Goal: Transaction & Acquisition: Purchase product/service

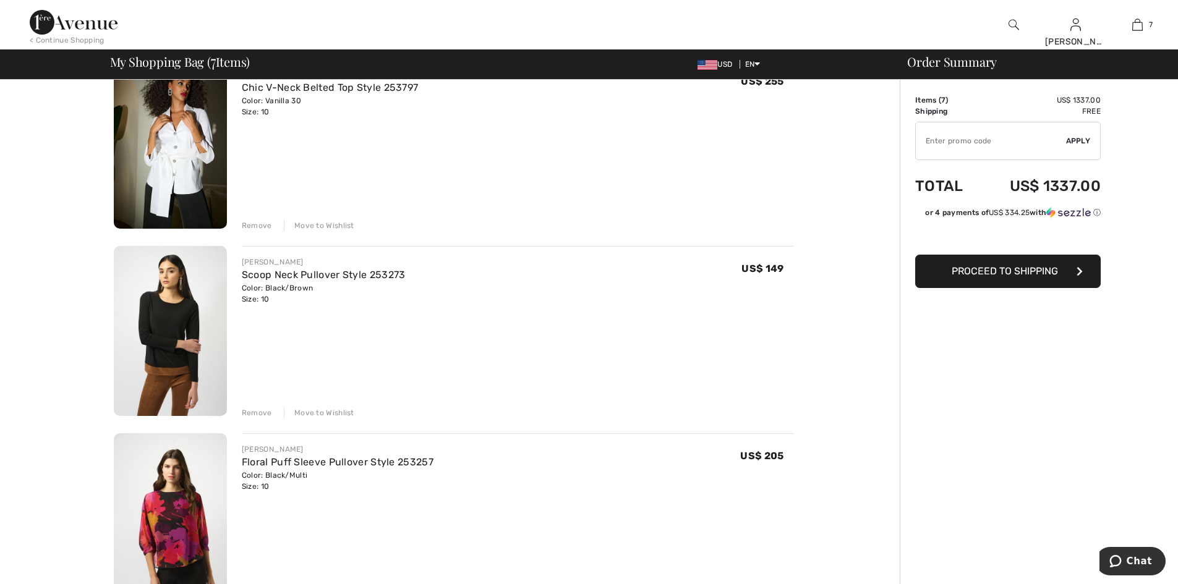
scroll to position [124, 0]
click at [263, 412] on div "Remove" at bounding box center [257, 411] width 30 height 11
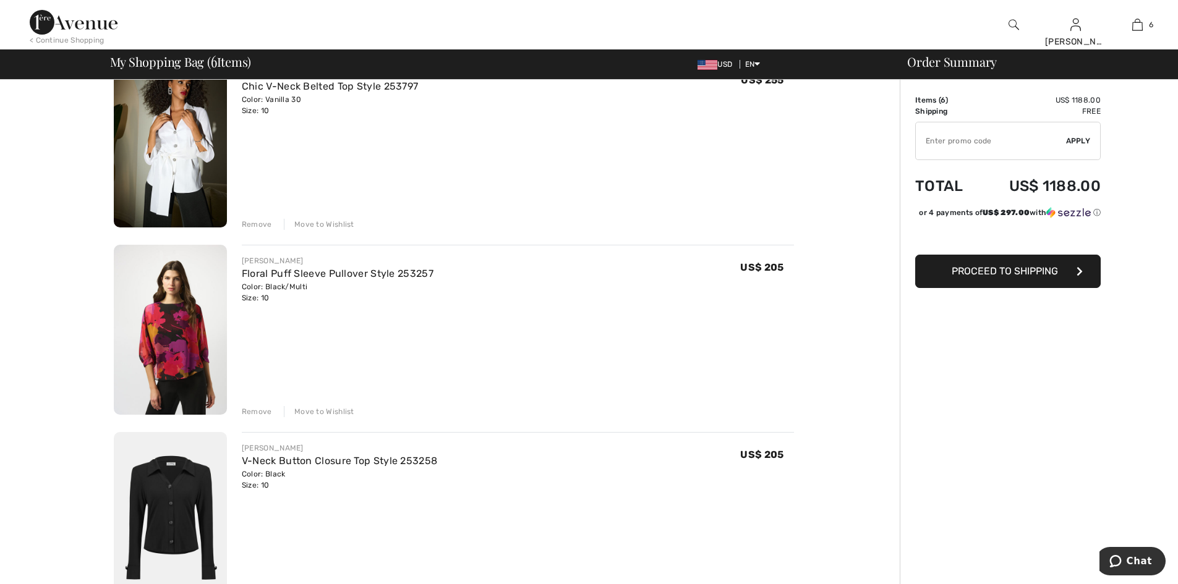
click at [259, 410] on div "Remove" at bounding box center [257, 411] width 30 height 11
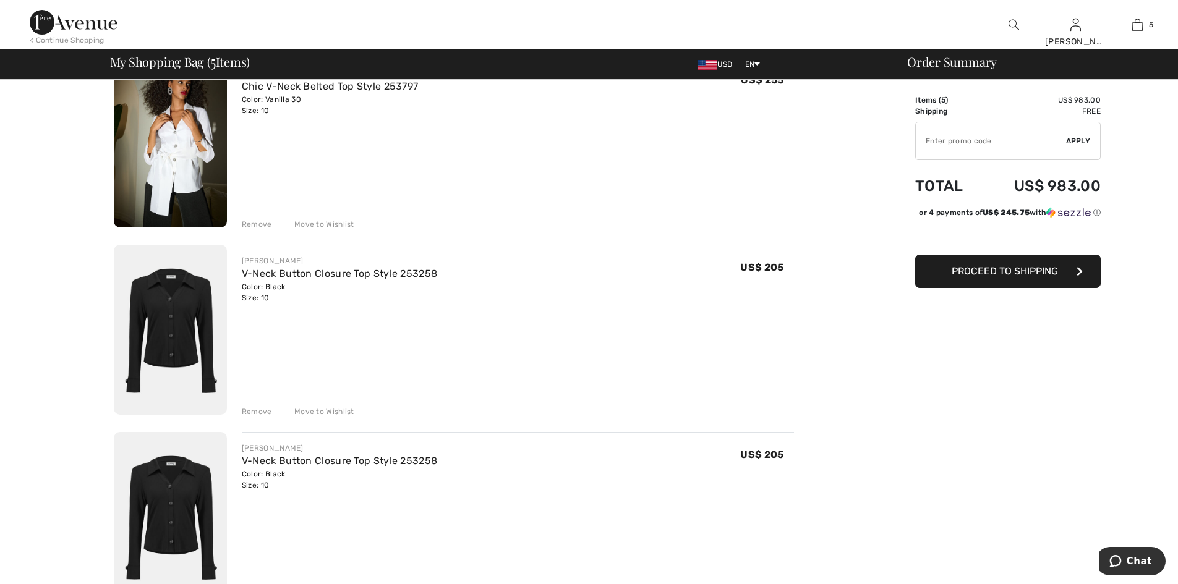
click at [262, 411] on div "Remove" at bounding box center [257, 411] width 30 height 11
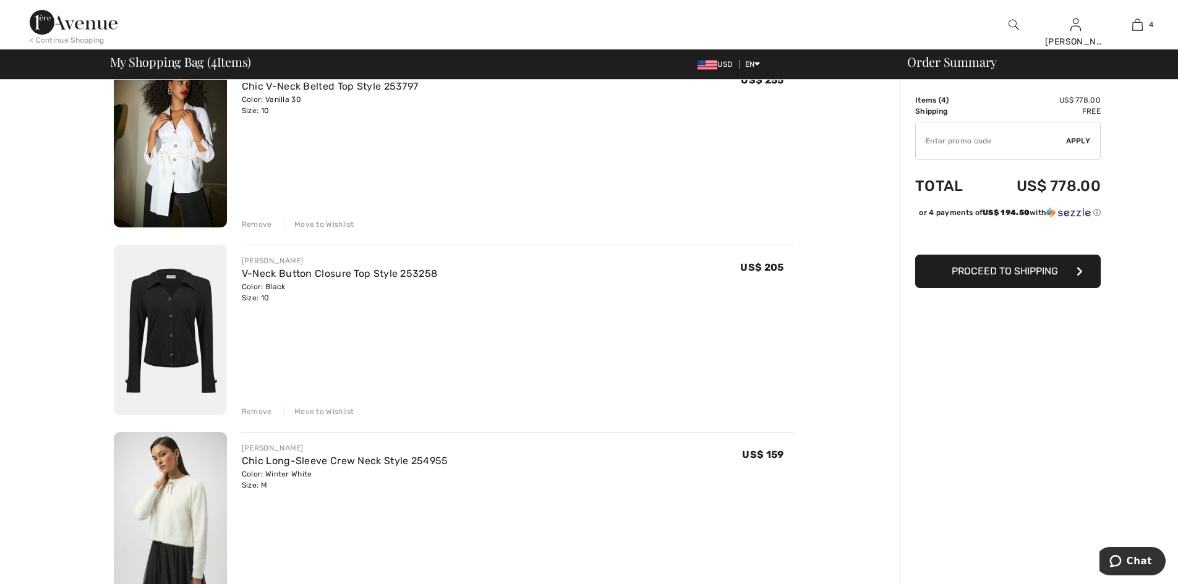
click at [255, 221] on div "Remove" at bounding box center [257, 224] width 30 height 11
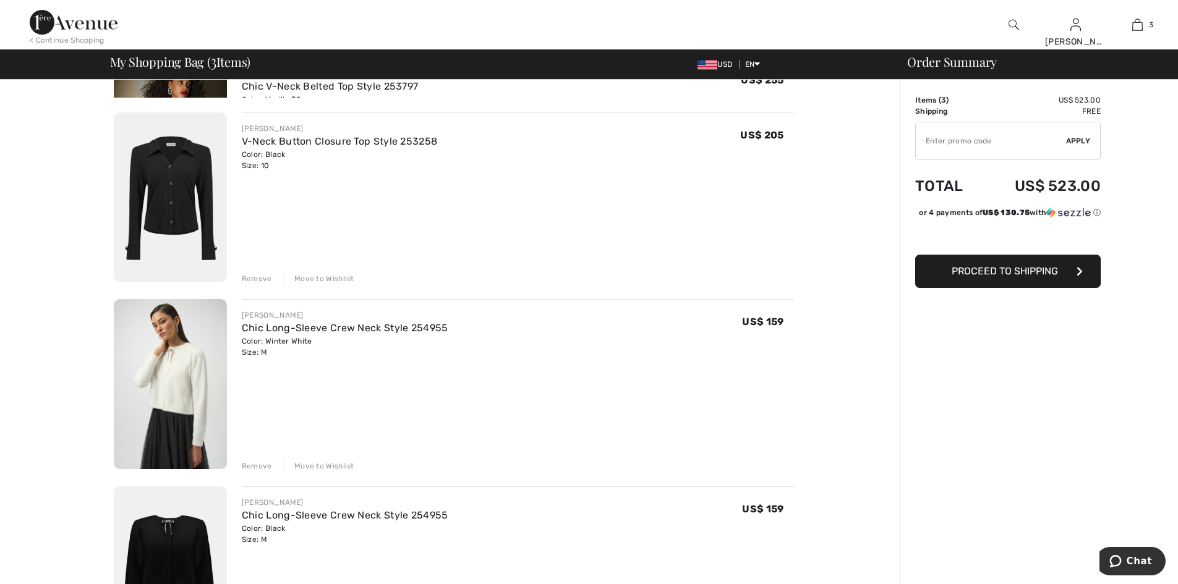
scroll to position [107, 0]
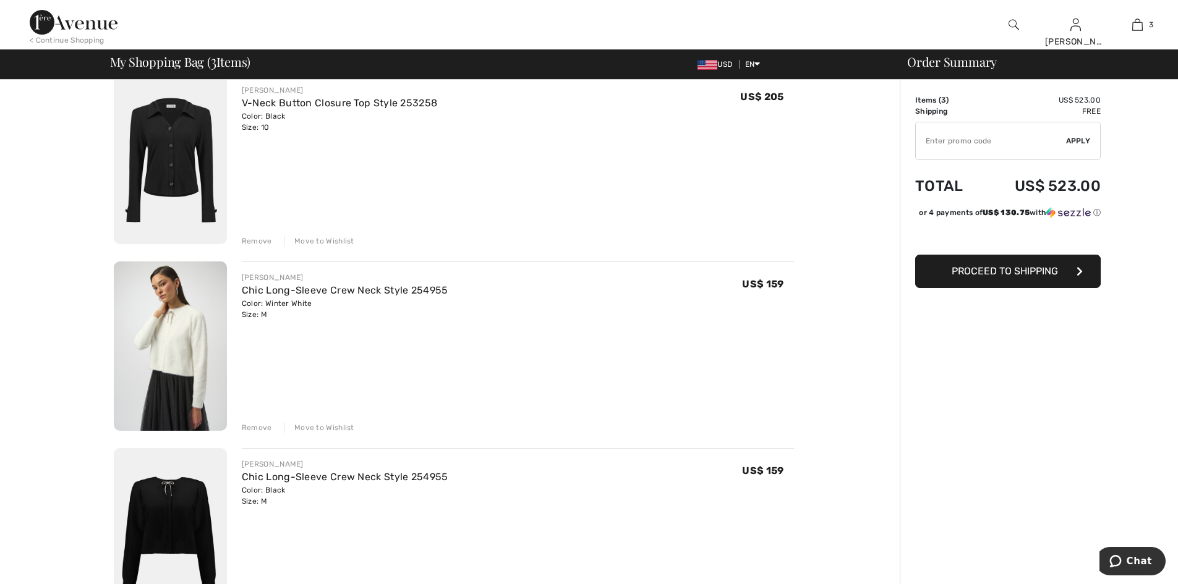
click at [171, 169] on img at bounding box center [170, 159] width 113 height 170
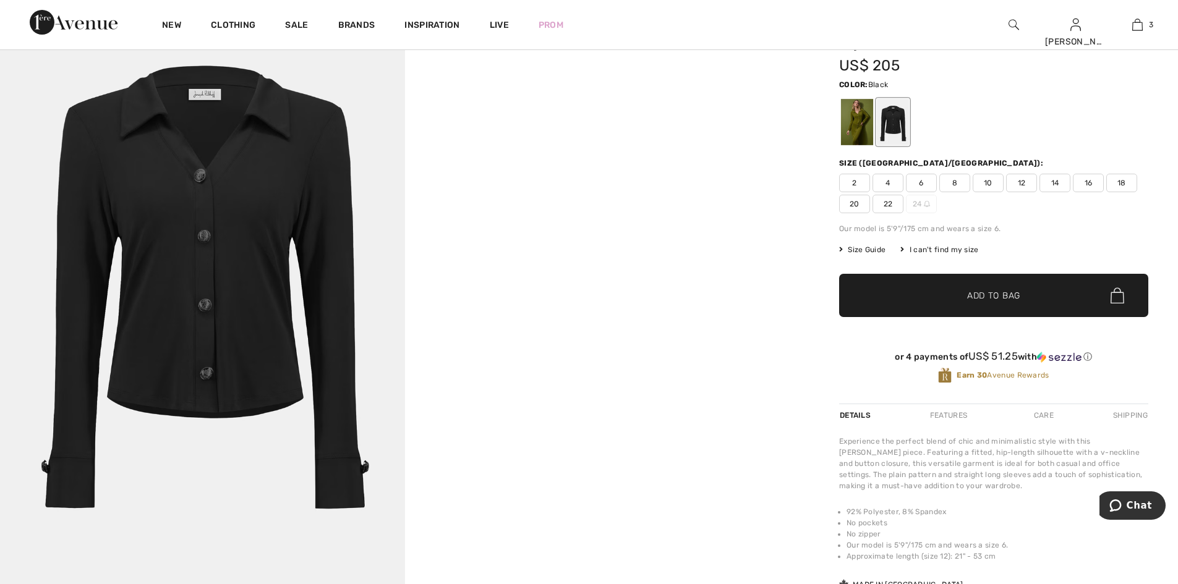
scroll to position [185, 0]
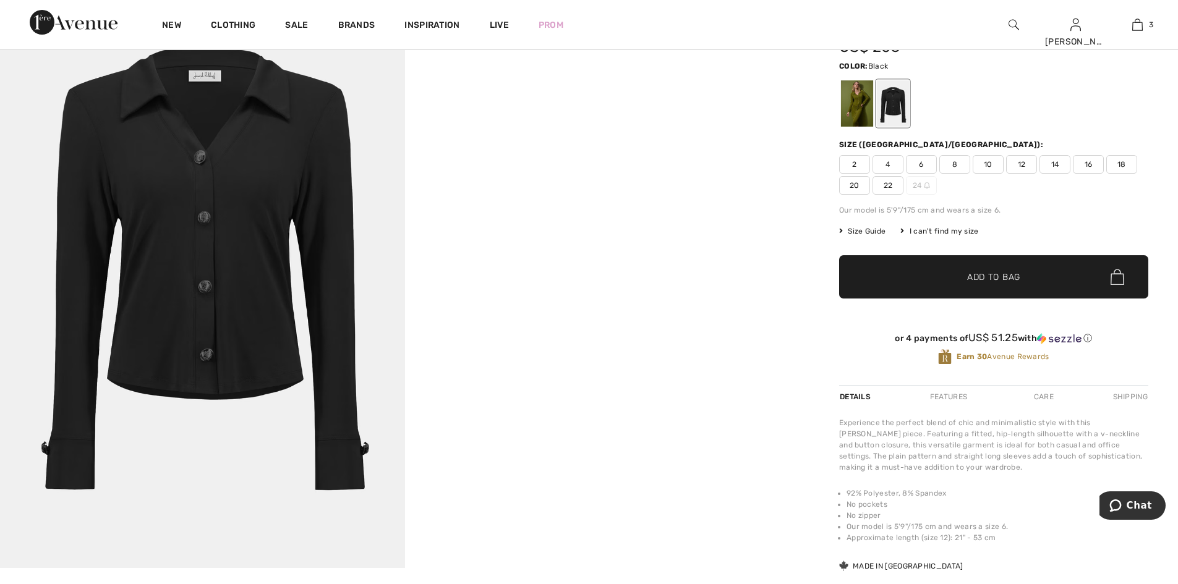
click at [887, 108] on div at bounding box center [893, 103] width 32 height 46
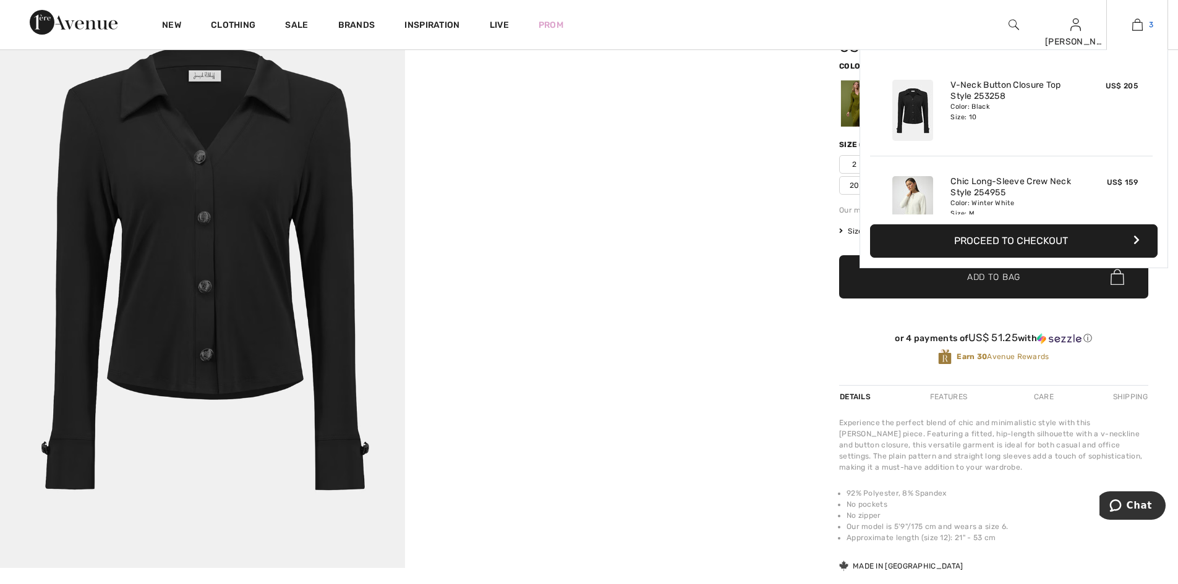
click at [1135, 27] on img at bounding box center [1137, 24] width 11 height 15
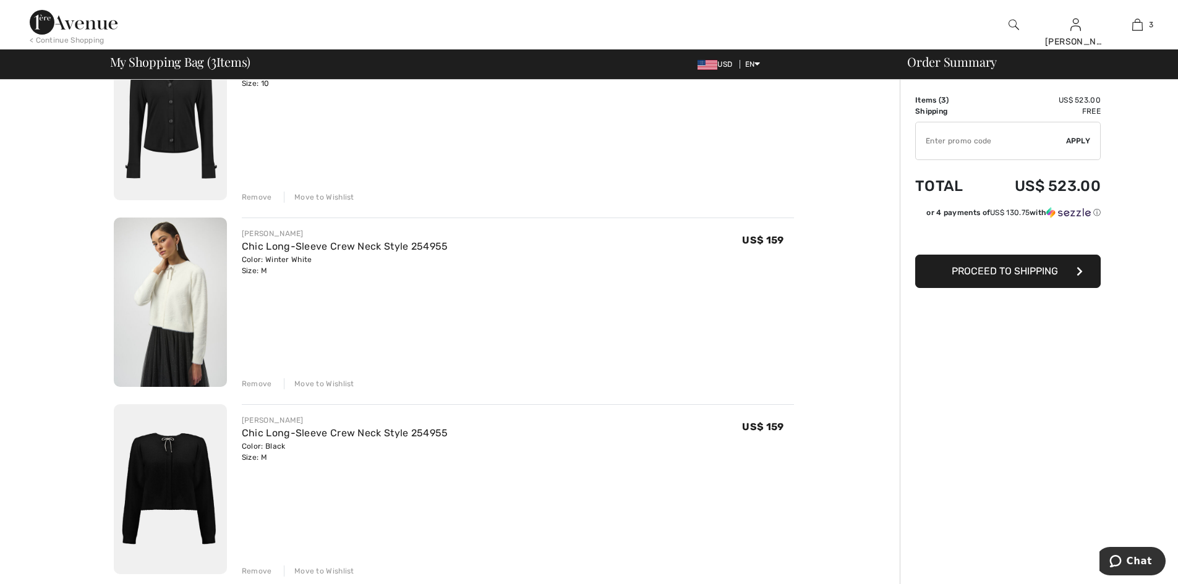
scroll to position [185, 0]
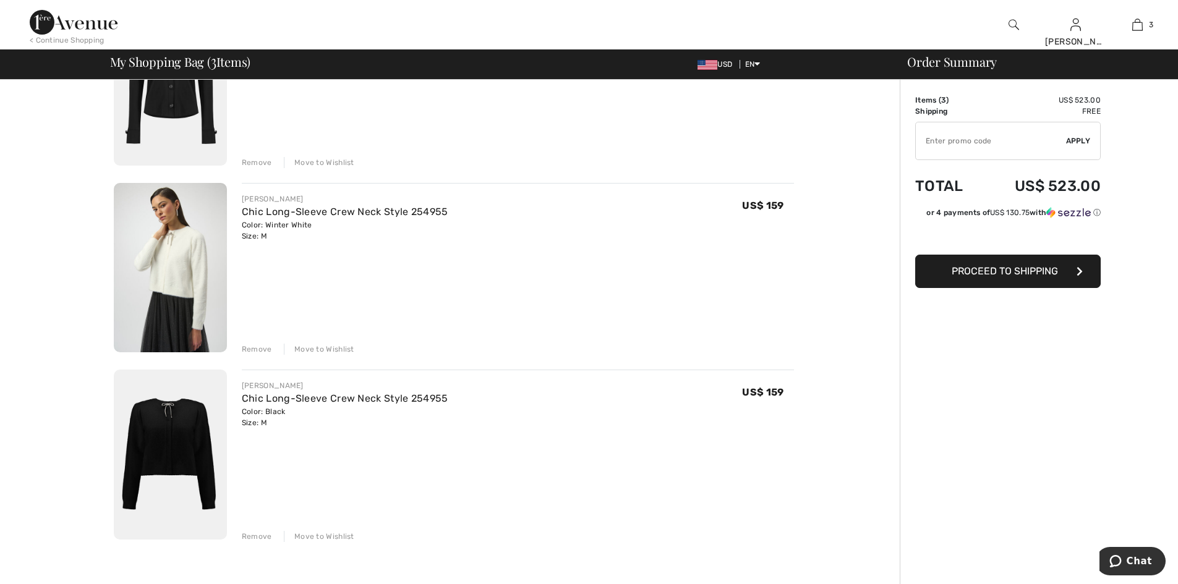
click at [258, 161] on div "Remove" at bounding box center [257, 162] width 30 height 11
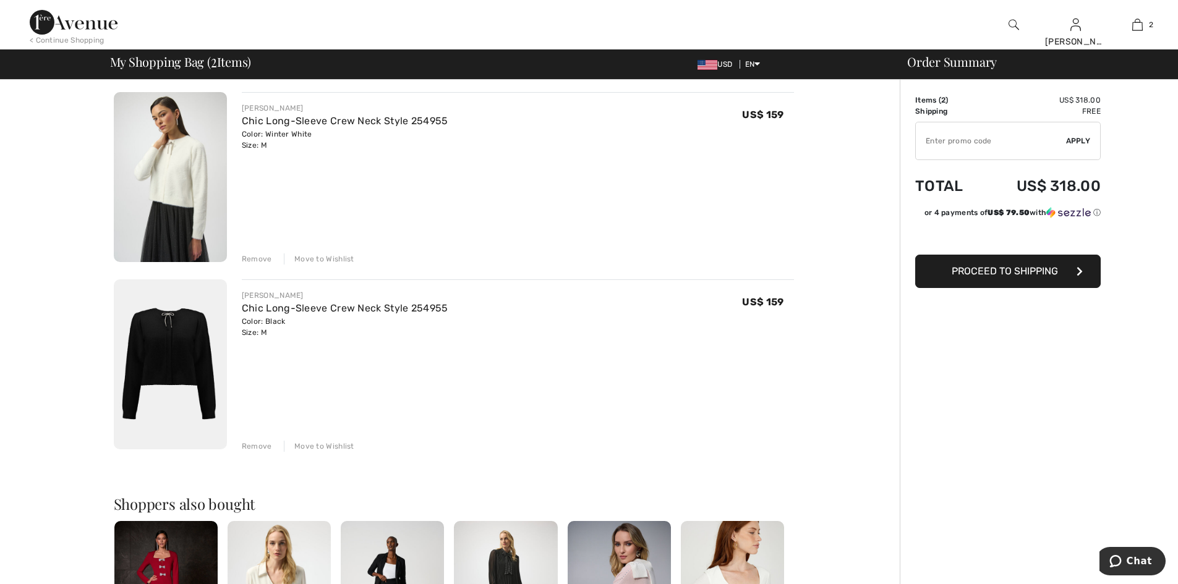
scroll to position [0, 0]
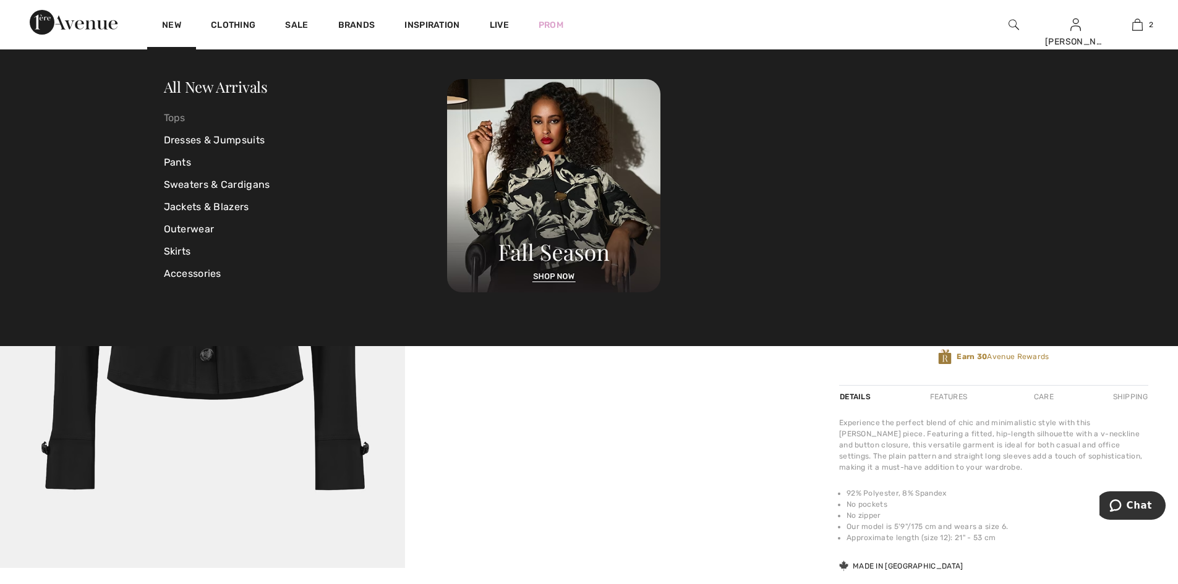
click at [183, 119] on link "Tops" at bounding box center [306, 118] width 284 height 22
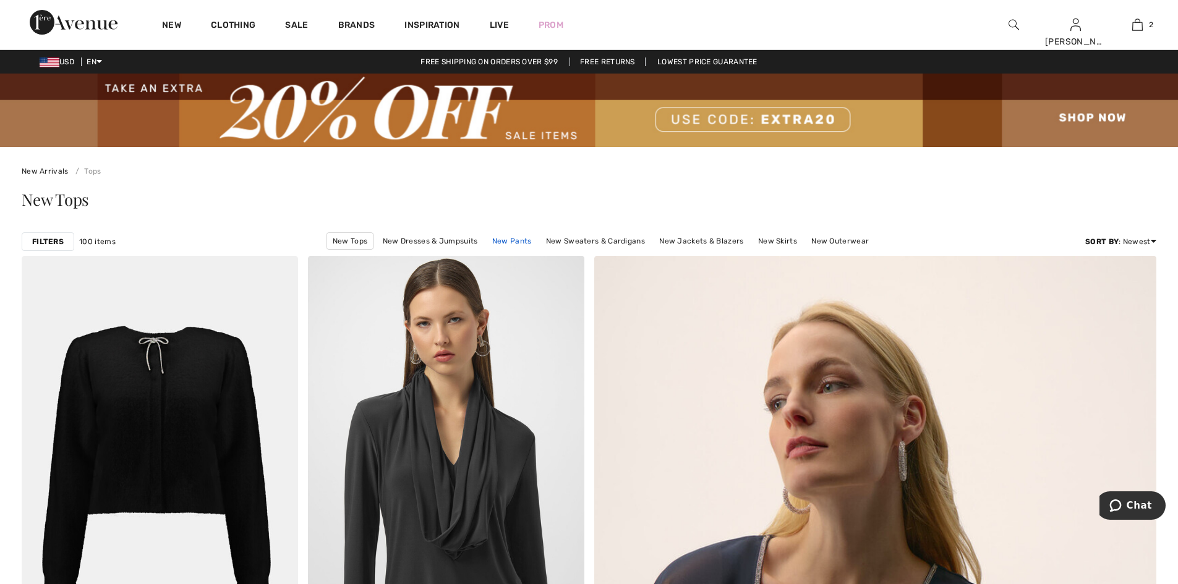
click at [511, 241] on link "New Pants" at bounding box center [512, 241] width 52 height 16
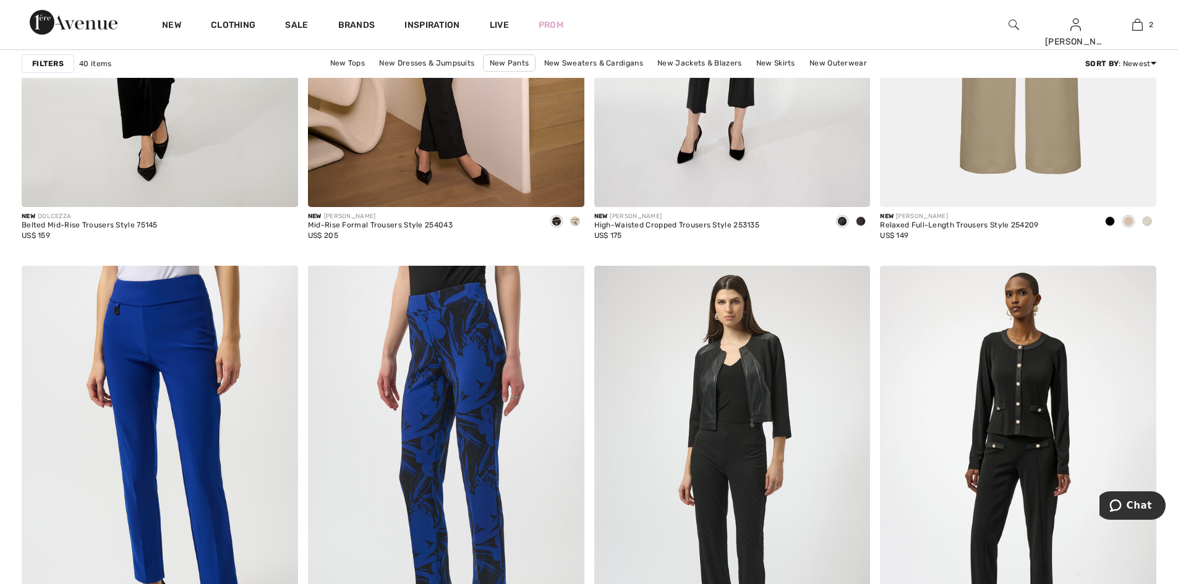
scroll to position [5256, 0]
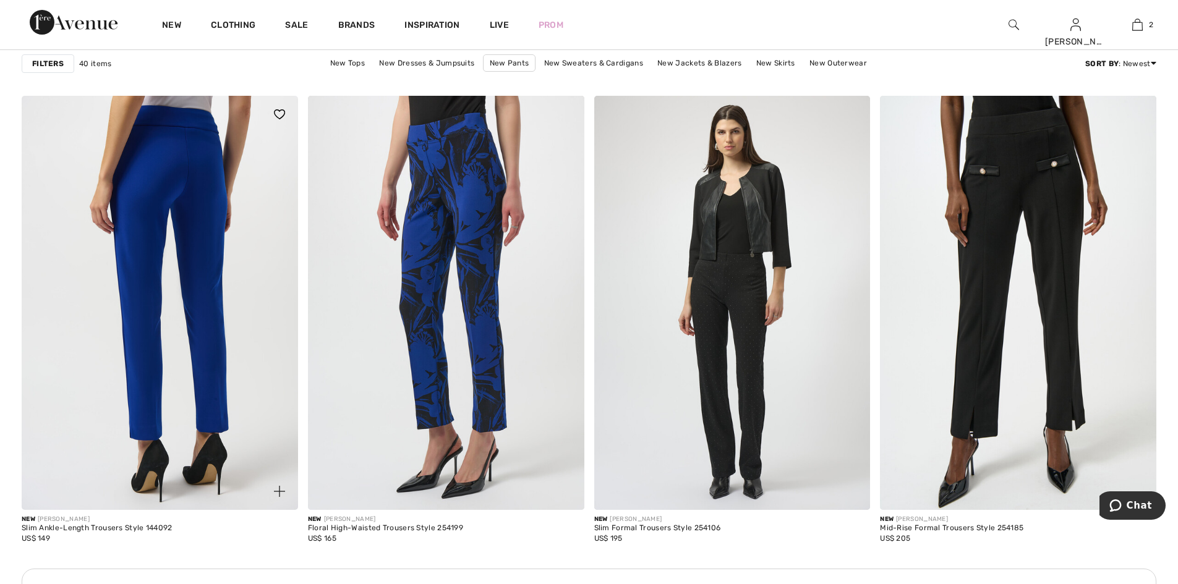
click at [211, 223] on img at bounding box center [160, 303] width 276 height 414
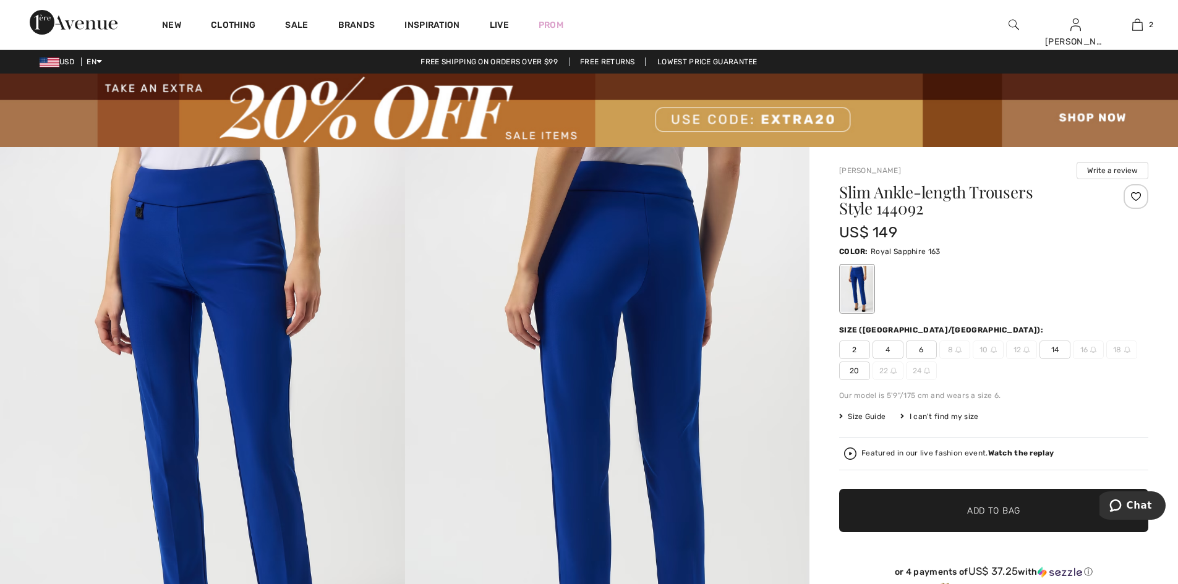
drag, startPoint x: 22, startPoint y: 1, endPoint x: 383, endPoint y: 207, distance: 415.7
click at [383, 207] on img at bounding box center [202, 450] width 405 height 607
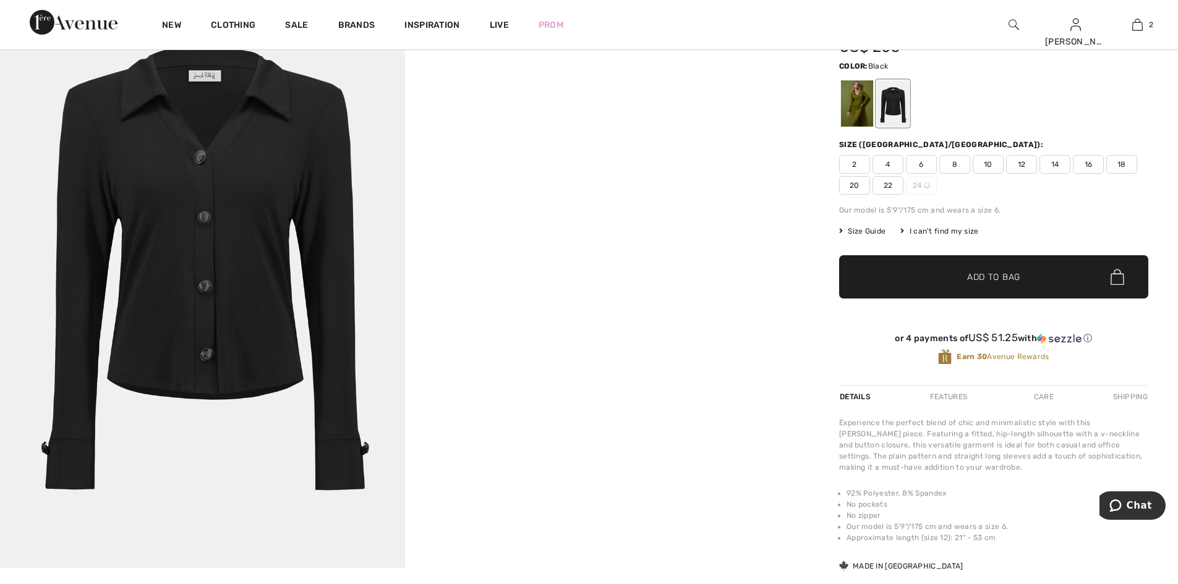
click at [227, 226] on img at bounding box center [202, 265] width 405 height 607
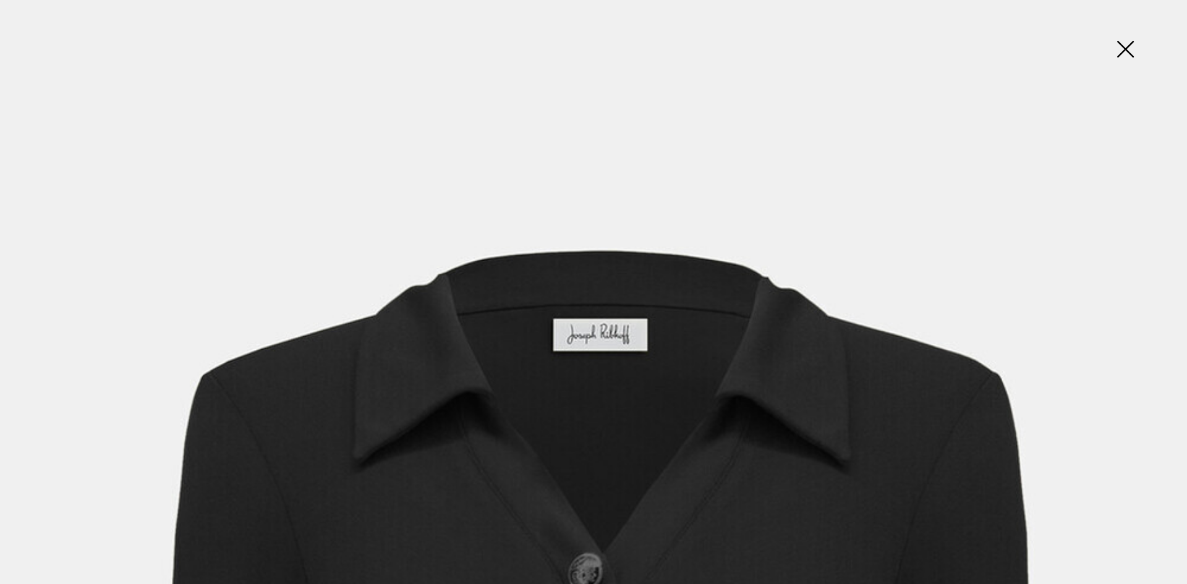
click at [1130, 49] on img at bounding box center [1125, 51] width 62 height 64
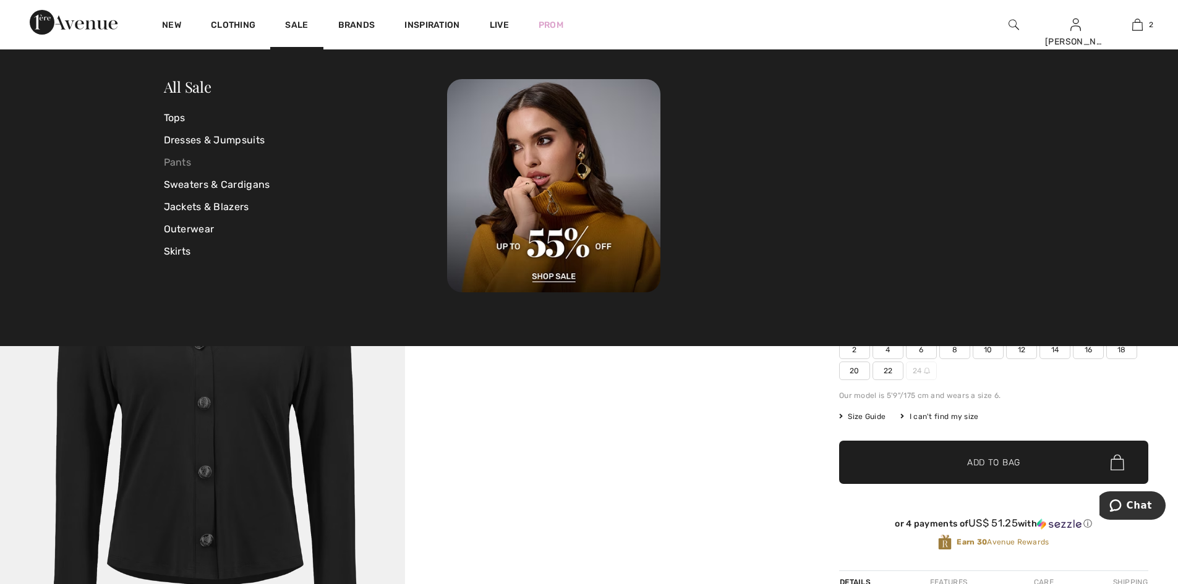
click at [190, 164] on link "Pants" at bounding box center [306, 162] width 284 height 22
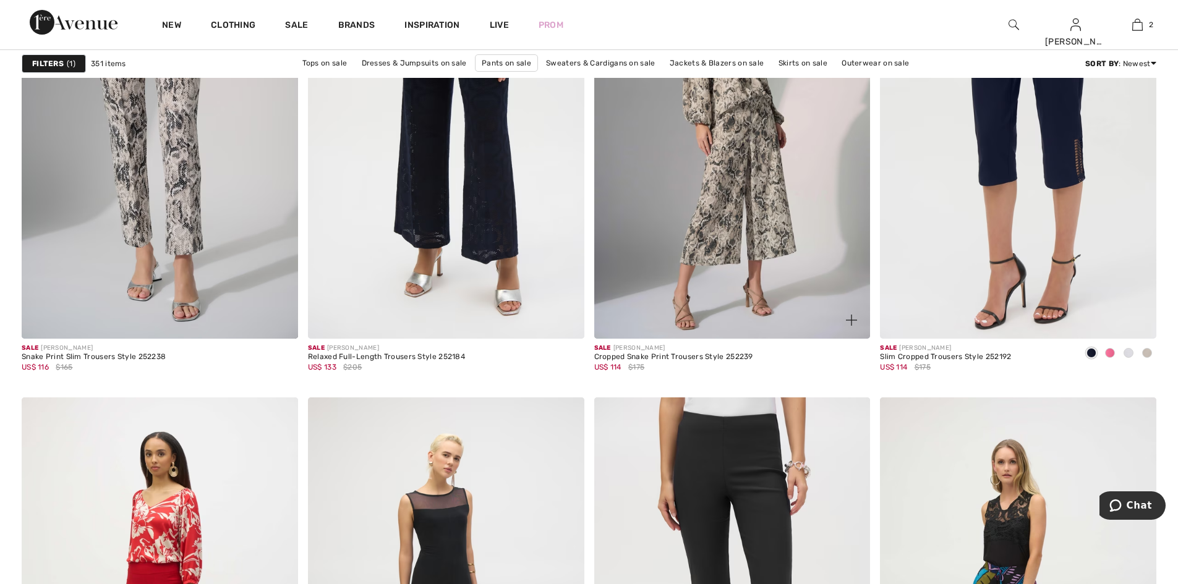
scroll to position [1113, 0]
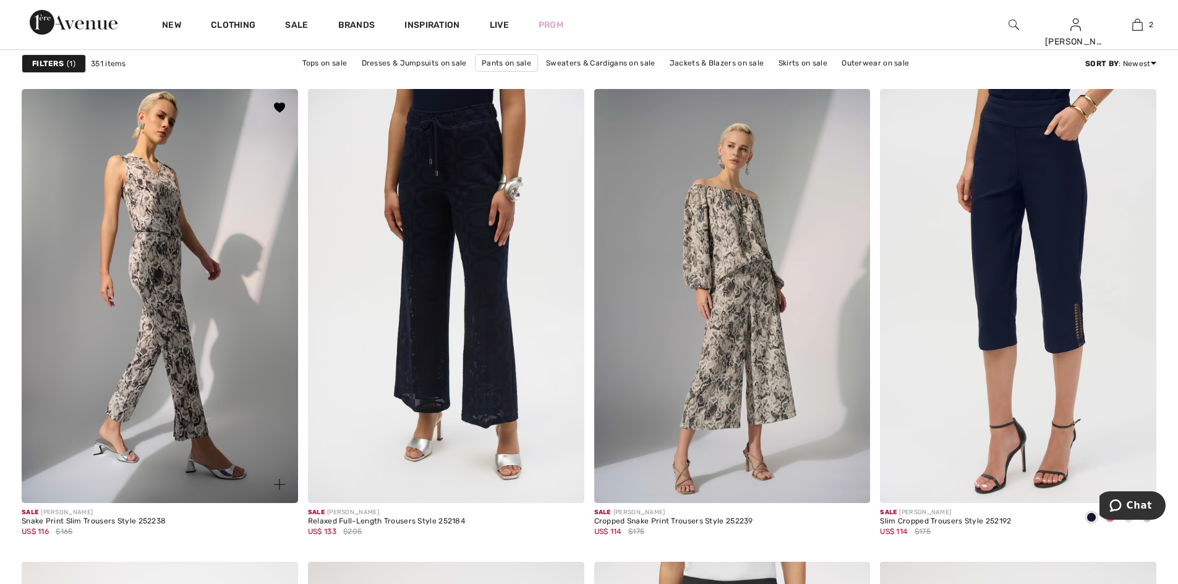
click at [143, 271] on img at bounding box center [160, 296] width 276 height 414
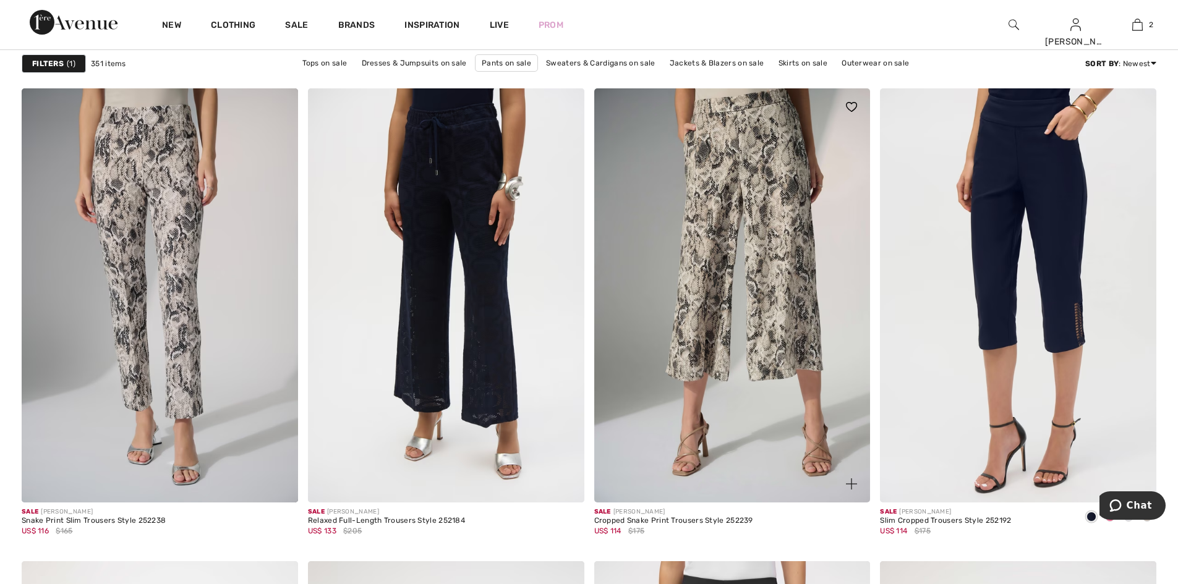
click at [783, 338] on img at bounding box center [732, 295] width 276 height 414
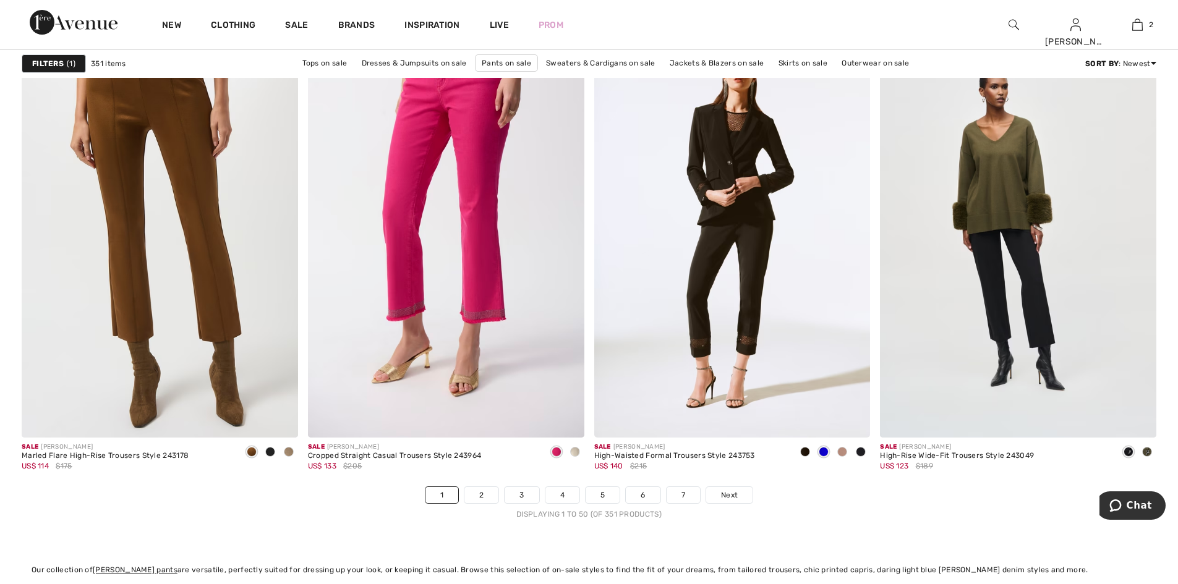
scroll to position [6927, 0]
click at [764, 316] on img at bounding box center [732, 230] width 276 height 414
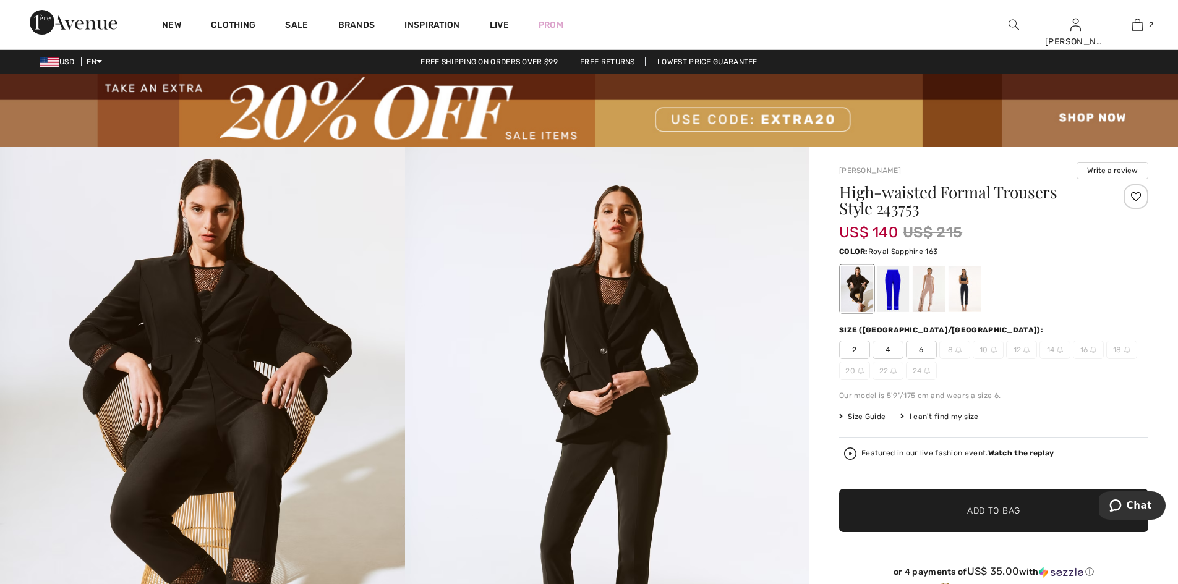
click at [881, 284] on div at bounding box center [893, 289] width 32 height 46
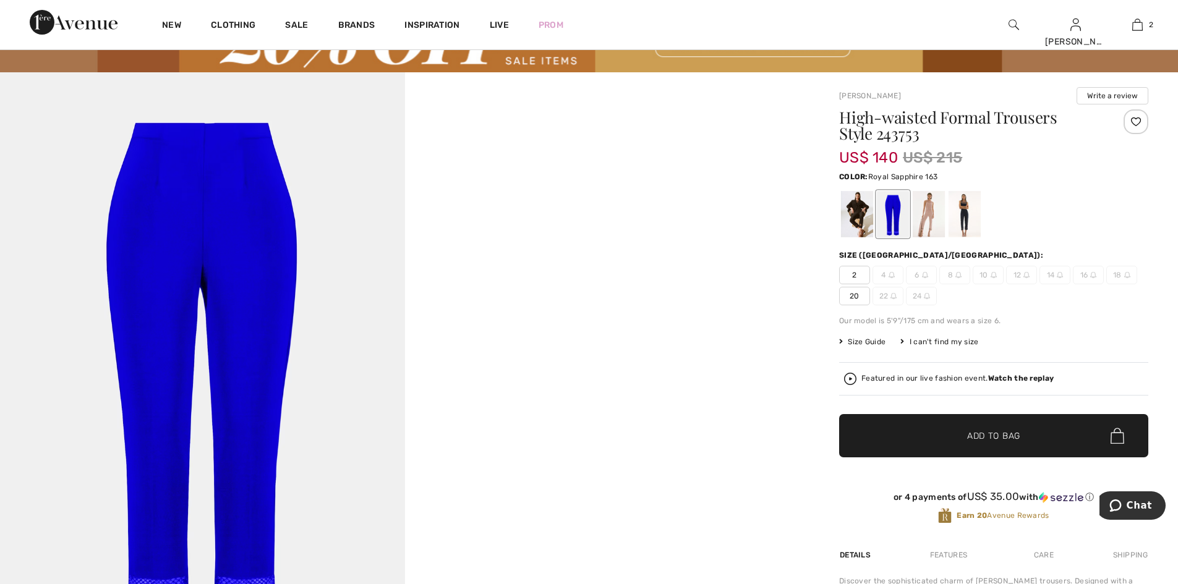
scroll to position [185, 0]
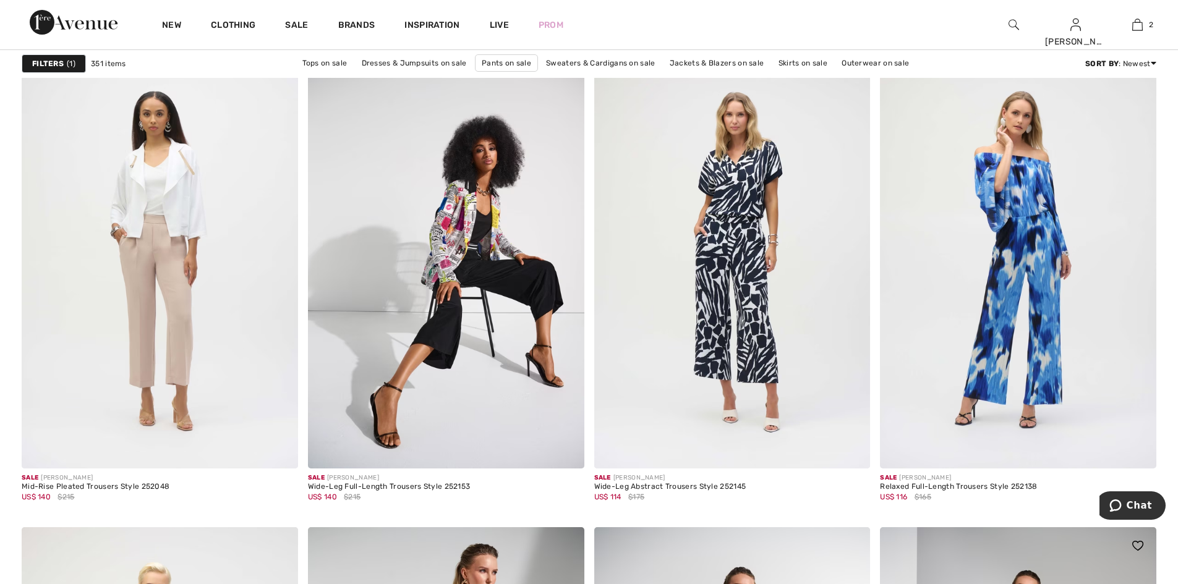
scroll to position [4453, 0]
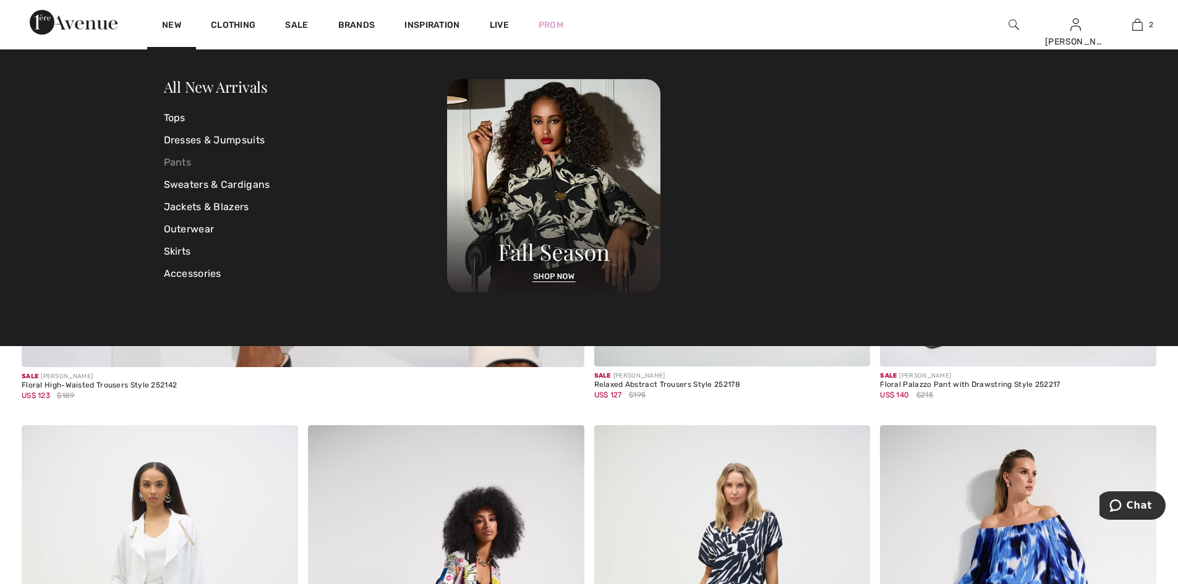
click at [171, 160] on link "Pants" at bounding box center [306, 162] width 284 height 22
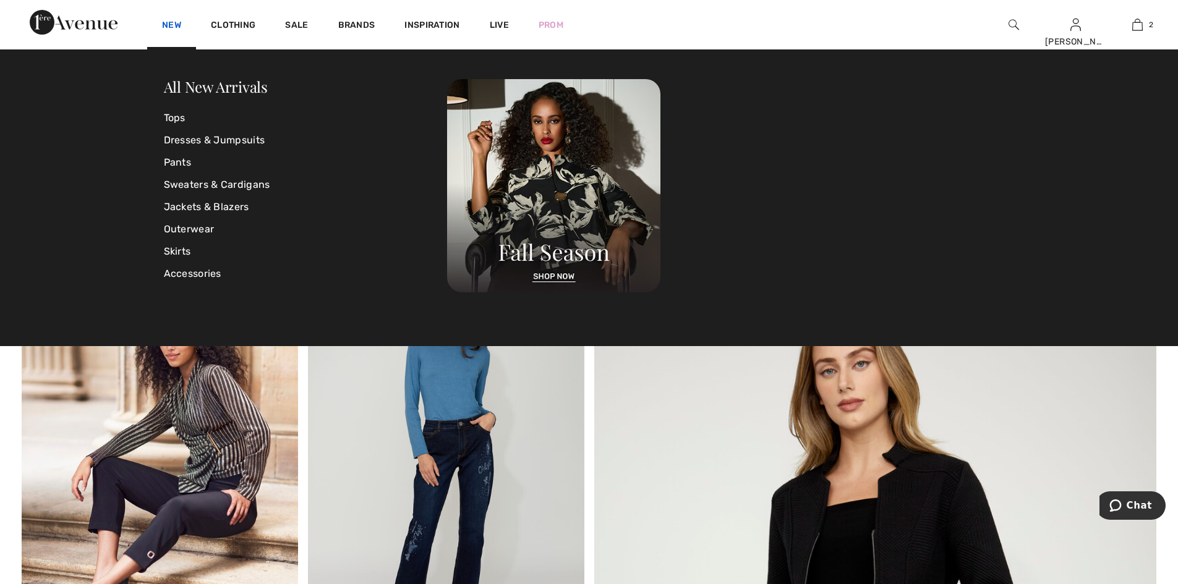
click at [176, 26] on link "New" at bounding box center [171, 26] width 19 height 13
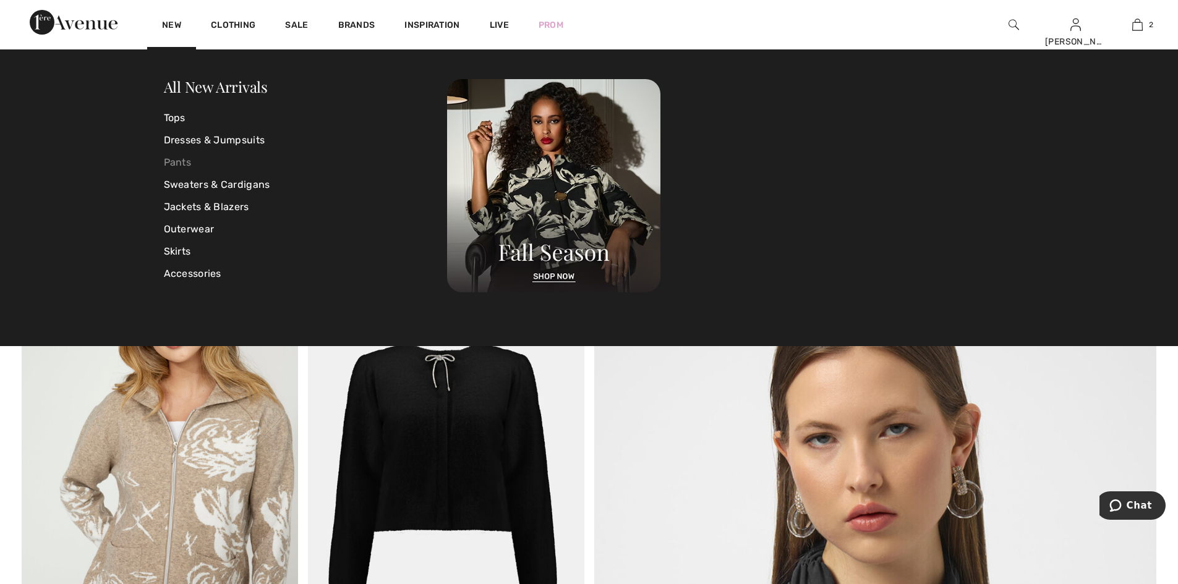
click at [183, 161] on link "Pants" at bounding box center [306, 162] width 284 height 22
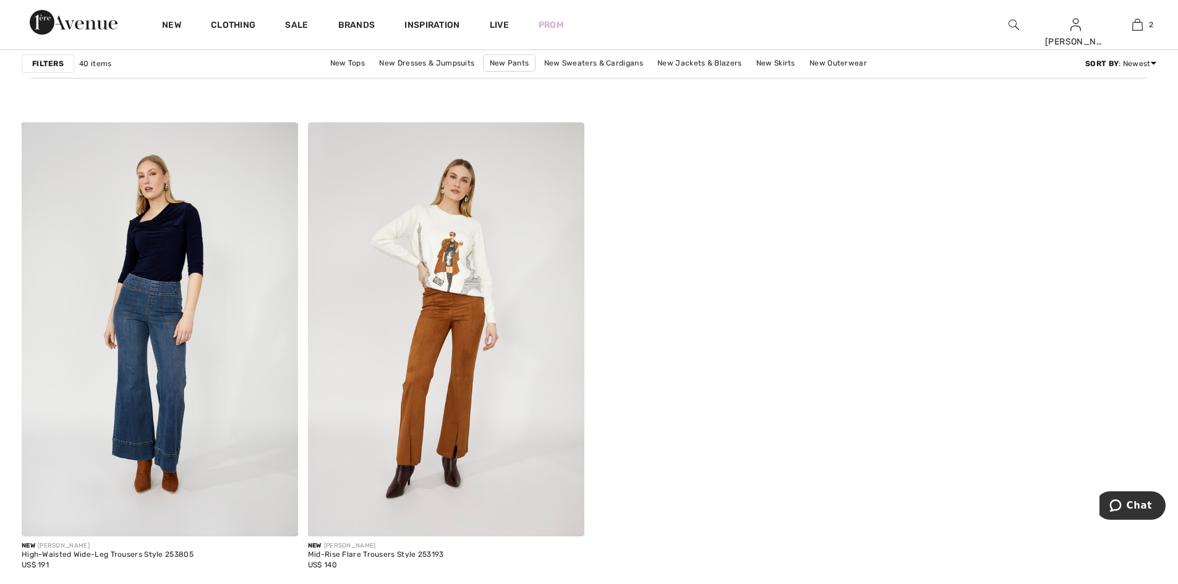
scroll to position [5627, 0]
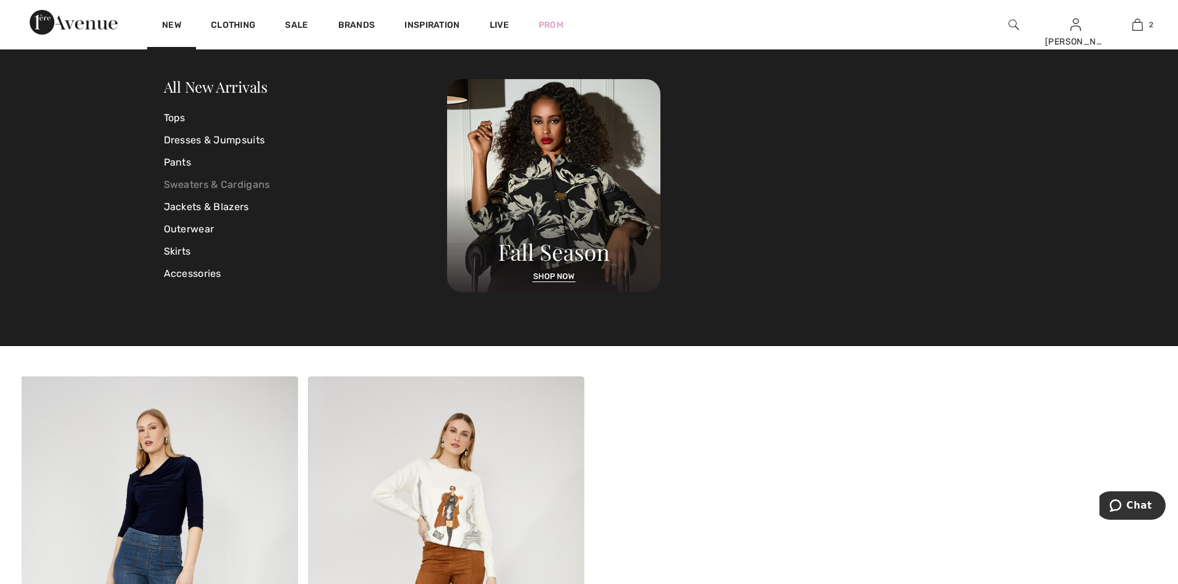
click at [176, 185] on link "Sweaters & Cardigans" at bounding box center [306, 185] width 284 height 22
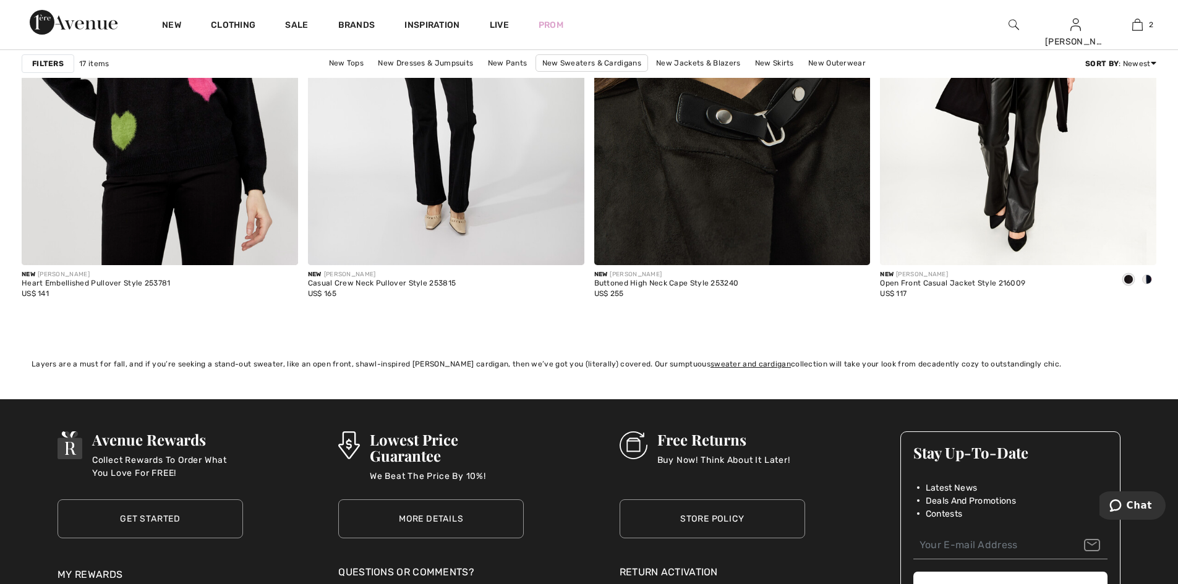
scroll to position [2659, 0]
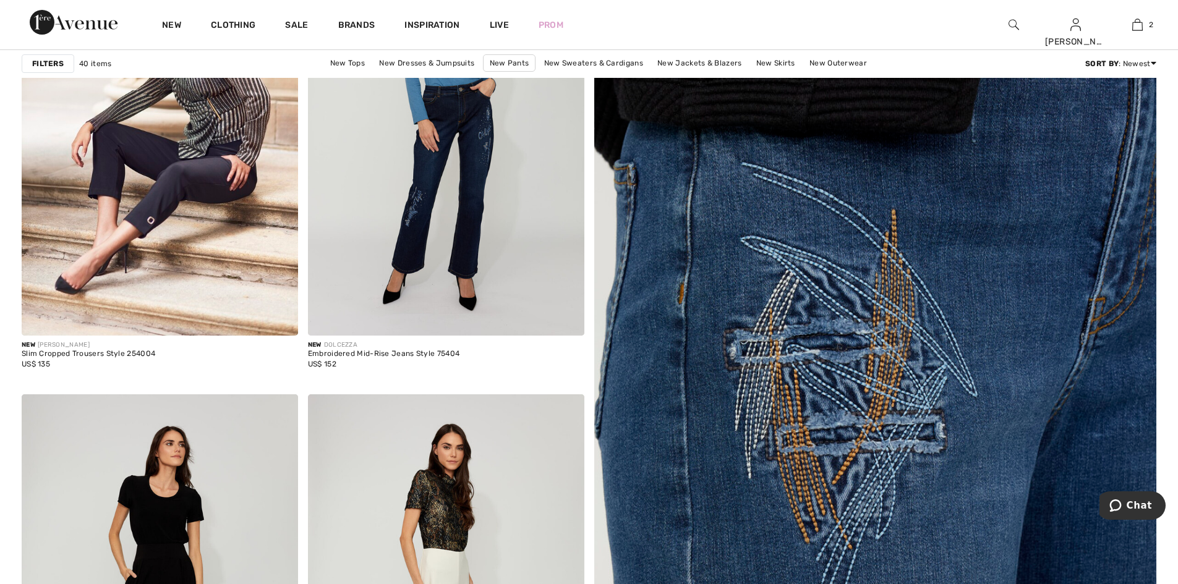
scroll to position [124, 0]
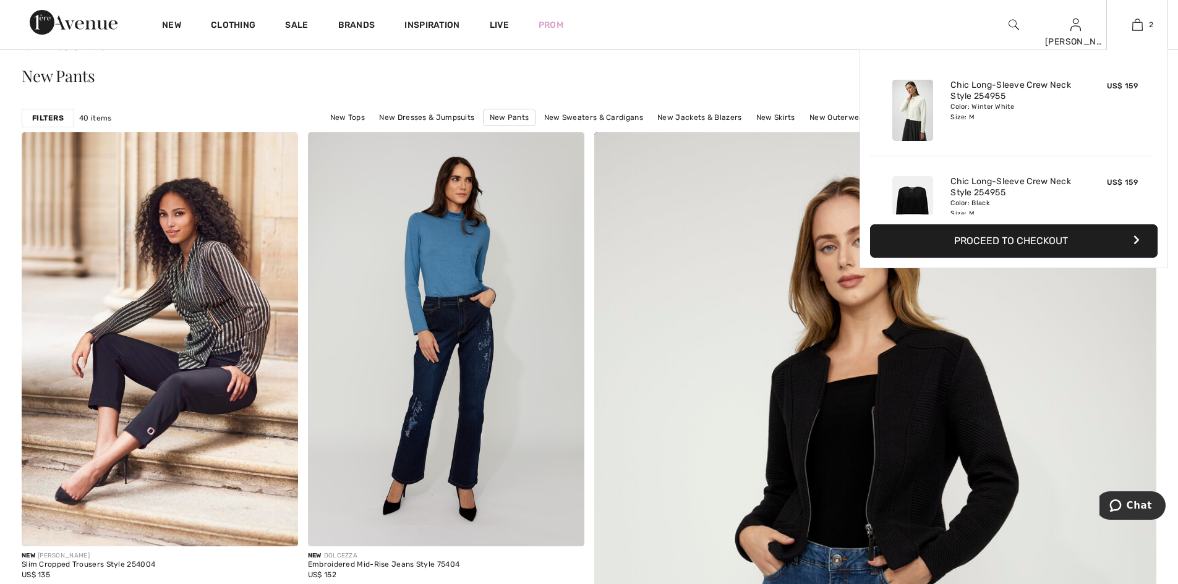
click at [1002, 237] on button "Proceed to Checkout" at bounding box center [1014, 240] width 288 height 33
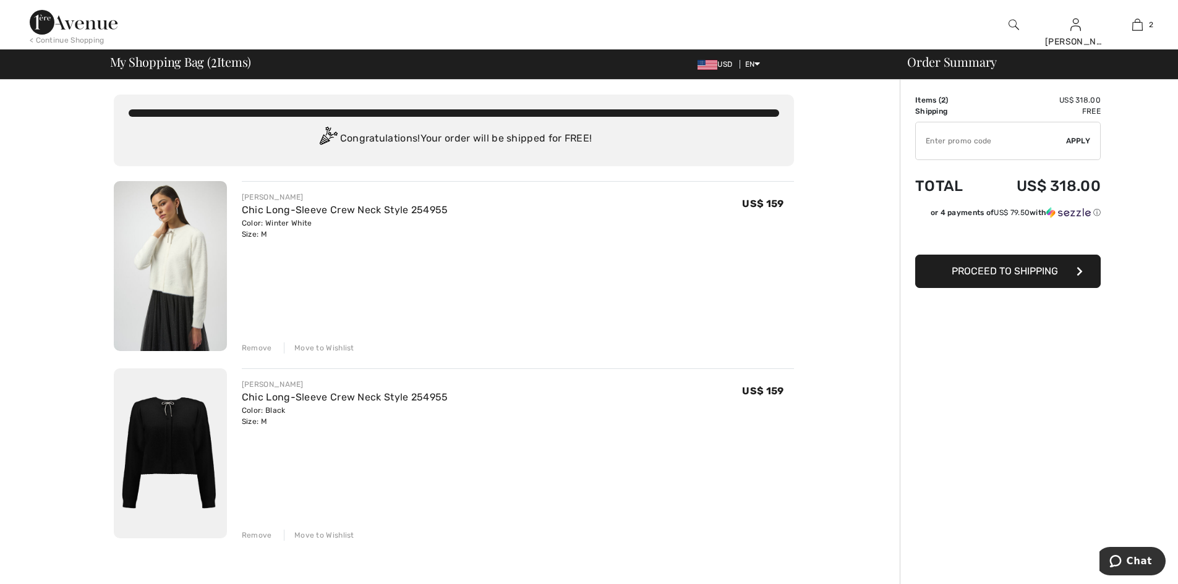
click at [1012, 274] on span "Proceed to Shipping" at bounding box center [1005, 271] width 106 height 12
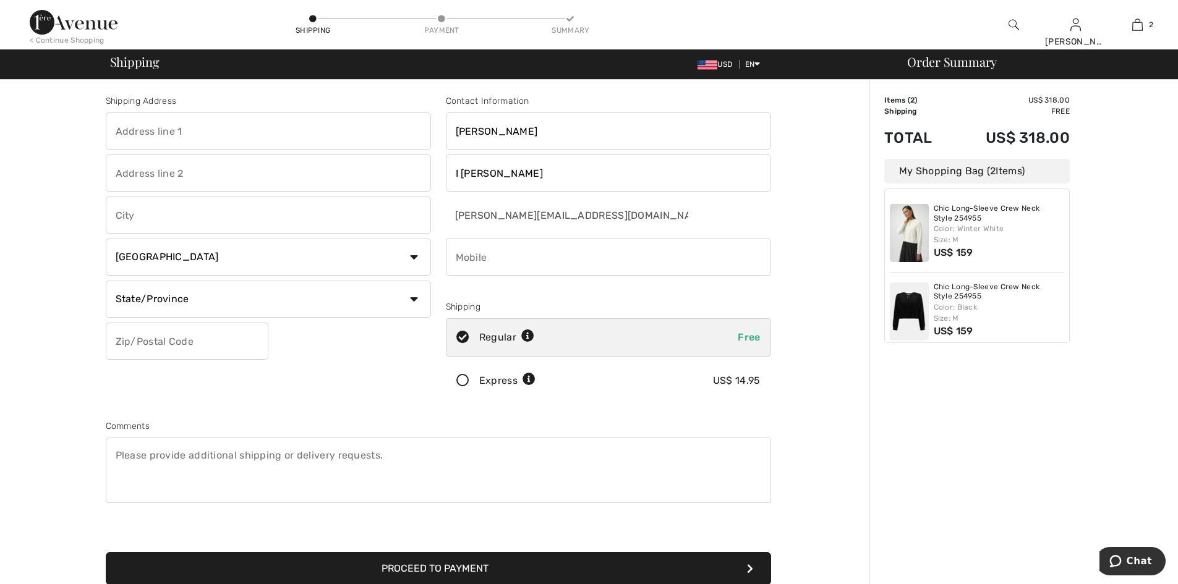
click at [198, 124] on input "text" at bounding box center [268, 131] width 325 height 37
type input "35 parkview avenue"
click at [188, 173] on input "text" at bounding box center [268, 173] width 325 height 37
type input "Apt. 6 J"
click at [162, 219] on input "text" at bounding box center [268, 215] width 325 height 37
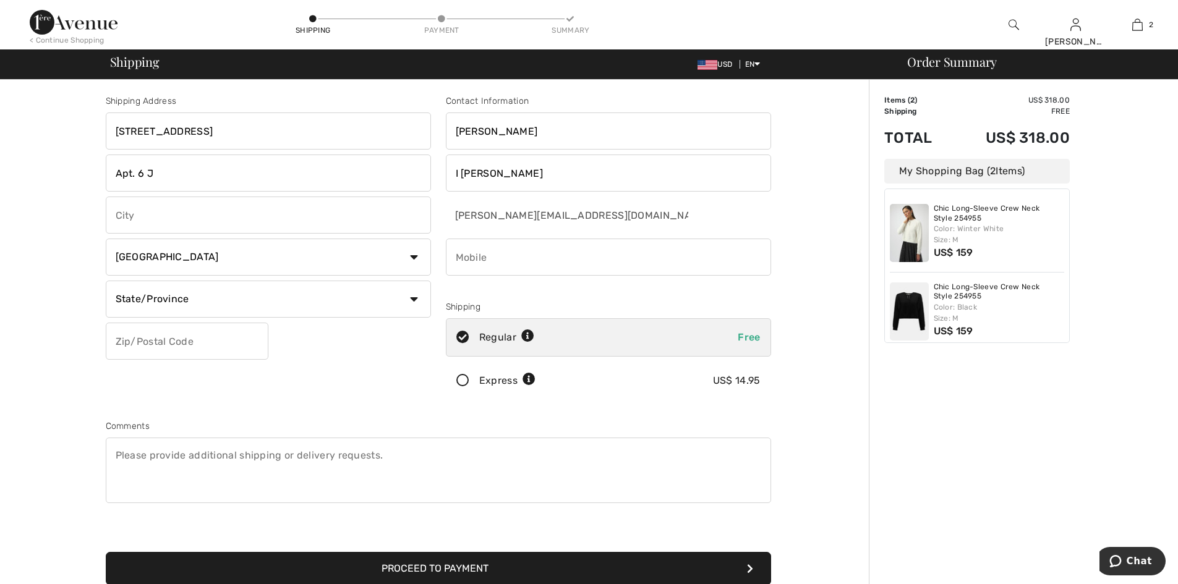
type input "Bronxville"
click at [202, 293] on select "State/Province Alabama Alaska American Samoa Arizona Arkansas California Colora…" at bounding box center [268, 299] width 325 height 37
select select "NY"
click at [106, 281] on select "State/Province Alabama Alaska American Samoa Arizona Arkansas California Colora…" at bounding box center [268, 299] width 325 height 37
click at [190, 345] on input "text" at bounding box center [187, 341] width 163 height 37
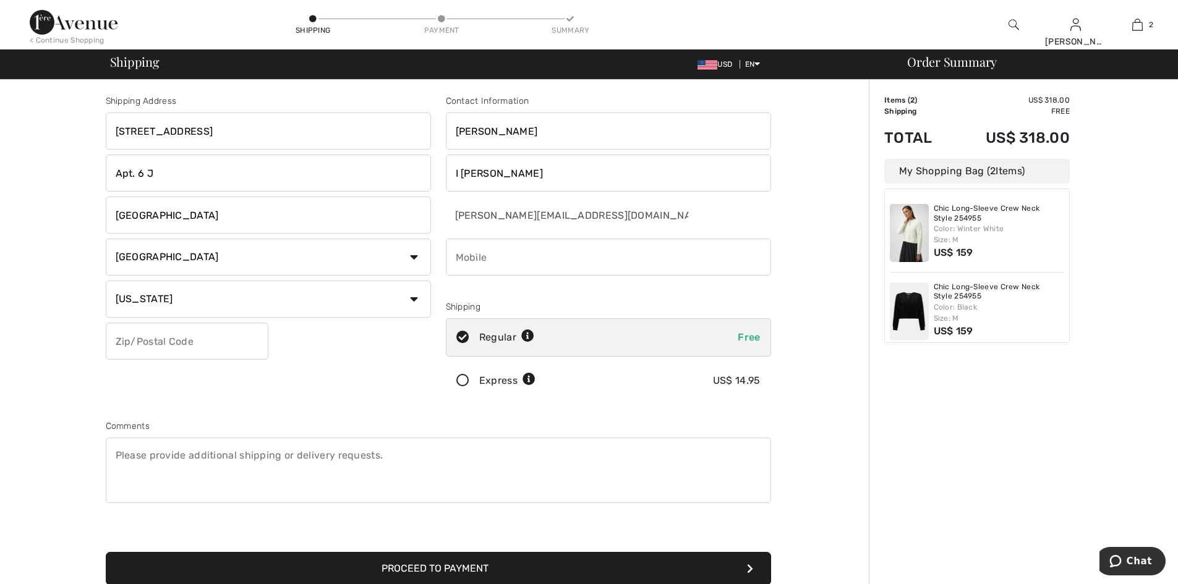
type input "10708"
click at [551, 249] on input "phone" at bounding box center [608, 257] width 325 height 37
type input "5163983692"
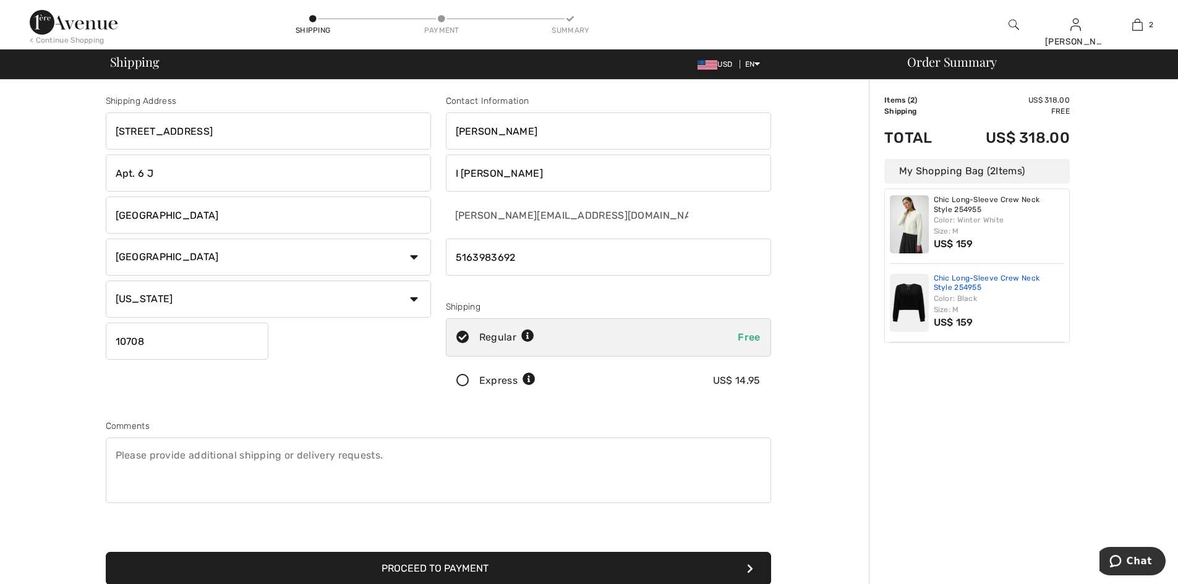
scroll to position [10, 0]
click at [488, 565] on button "Proceed to Payment" at bounding box center [438, 568] width 665 height 33
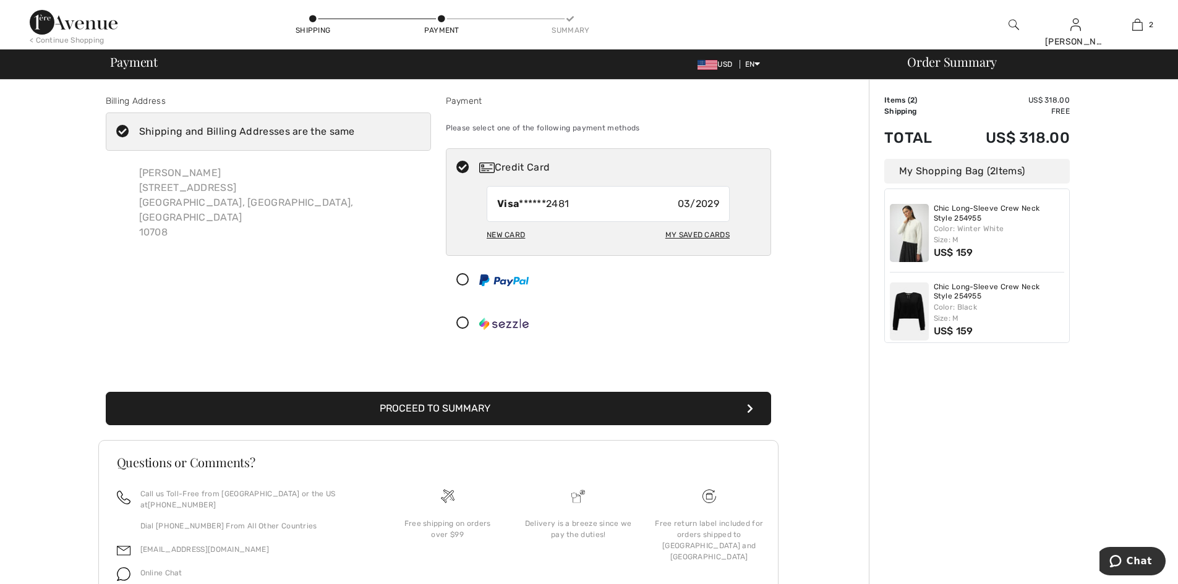
click at [503, 233] on div "New Card" at bounding box center [506, 234] width 38 height 21
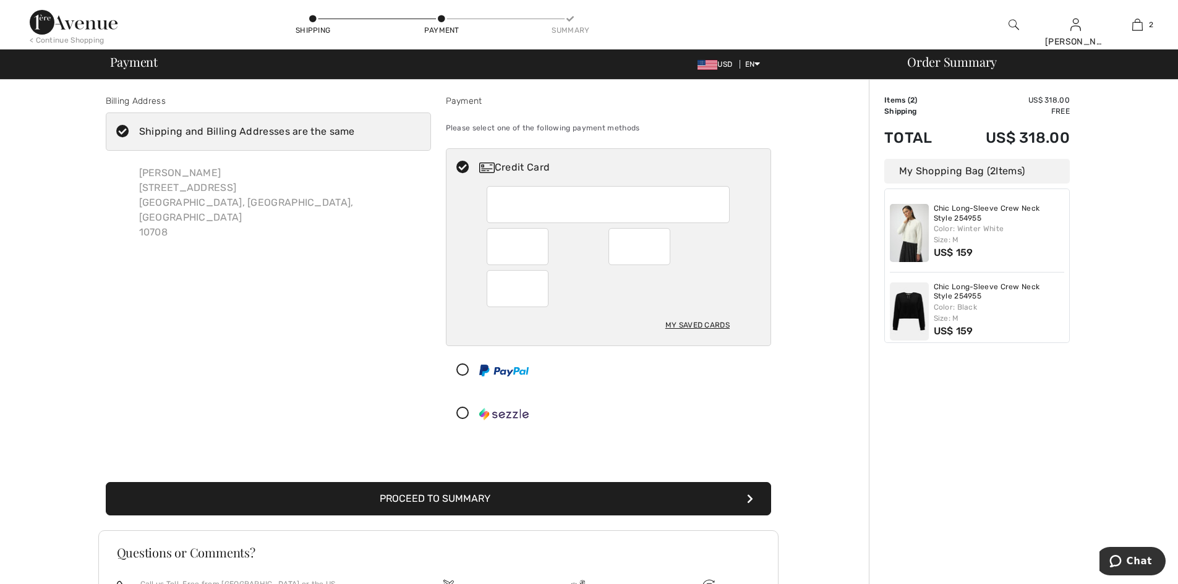
click at [697, 322] on div "My Saved Cards" at bounding box center [697, 325] width 64 height 21
radio input "true"
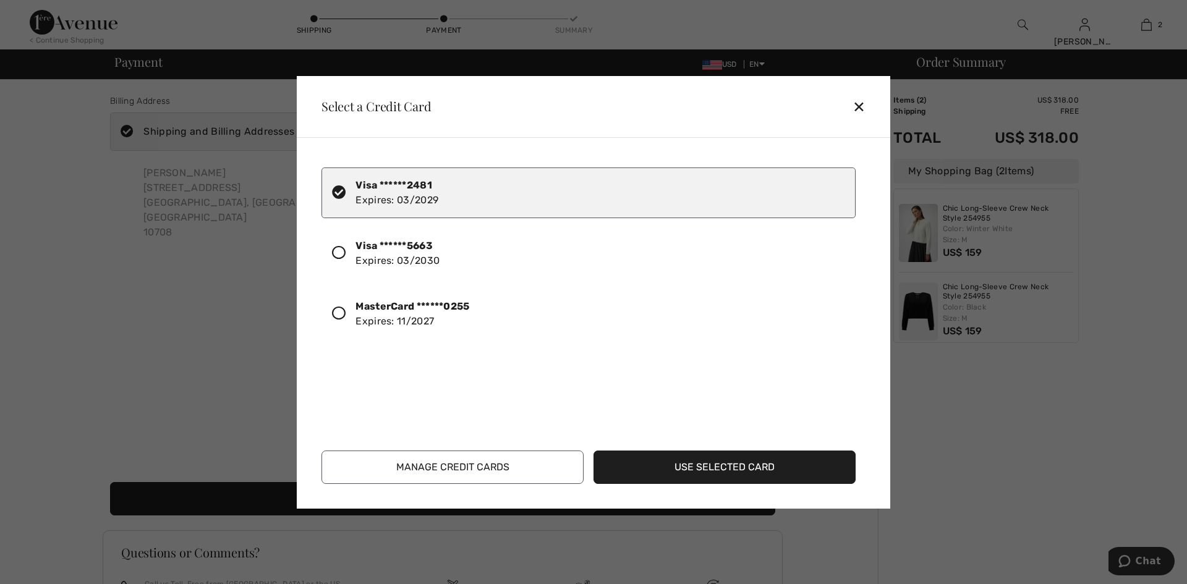
click at [416, 242] on strong "Visa ******5663" at bounding box center [394, 246] width 77 height 12
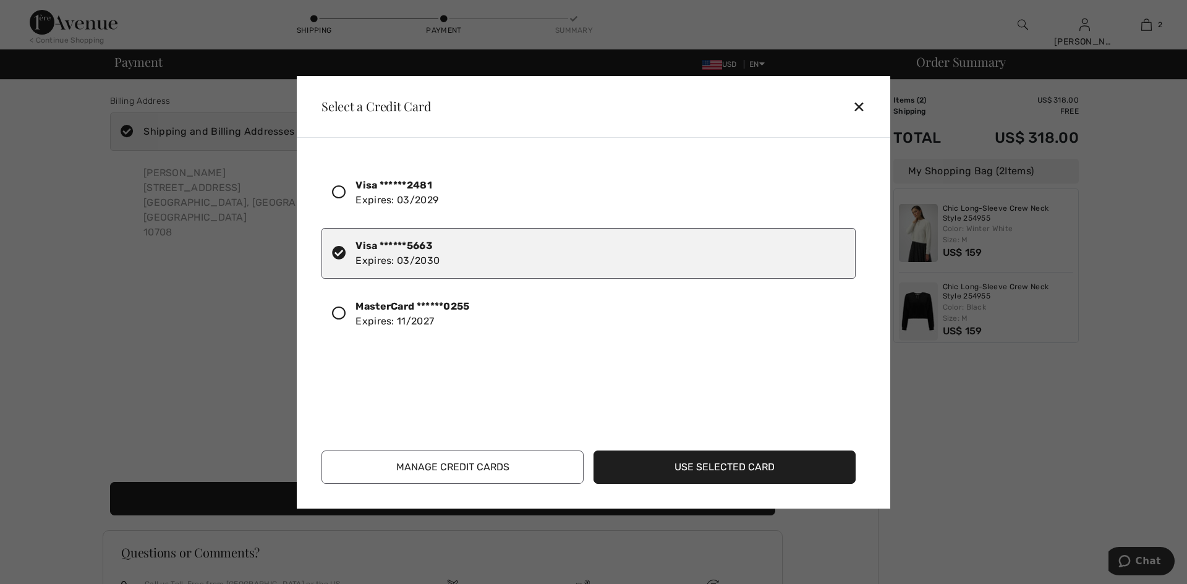
click at [696, 469] on button "Use Selected Card" at bounding box center [725, 467] width 262 height 33
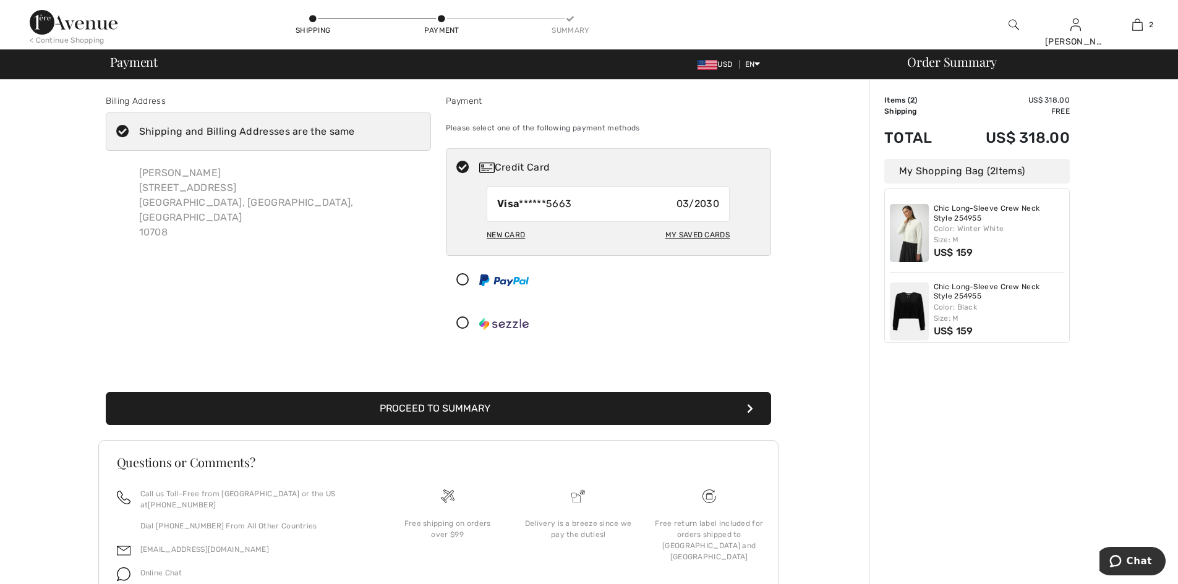
click at [399, 406] on button "Proceed to Summary" at bounding box center [438, 408] width 665 height 33
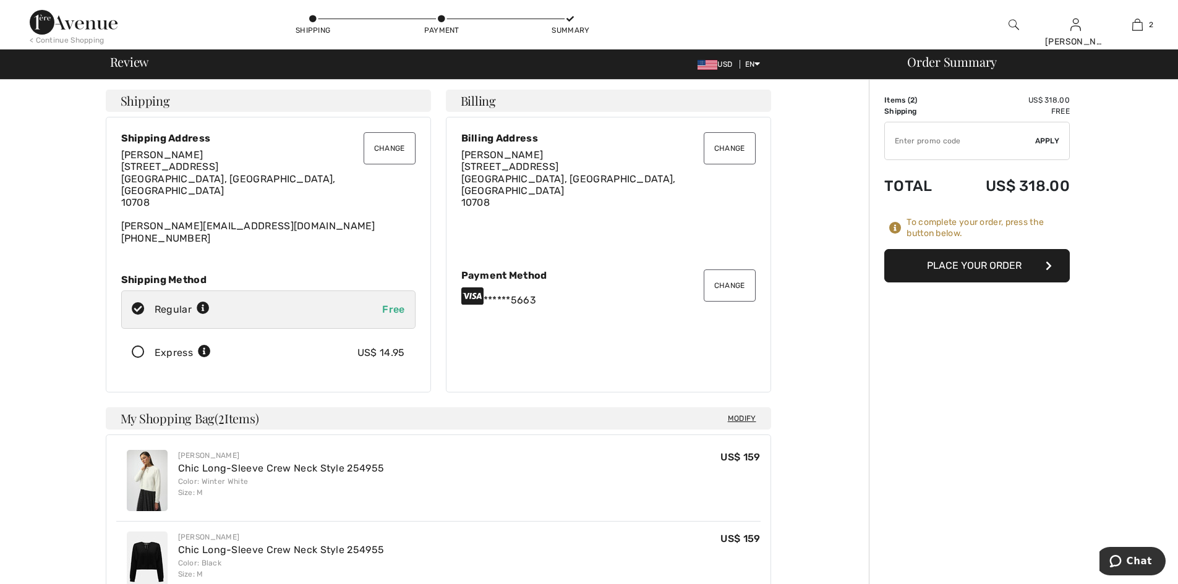
click at [971, 270] on button "Place Your Order" at bounding box center [976, 265] width 185 height 33
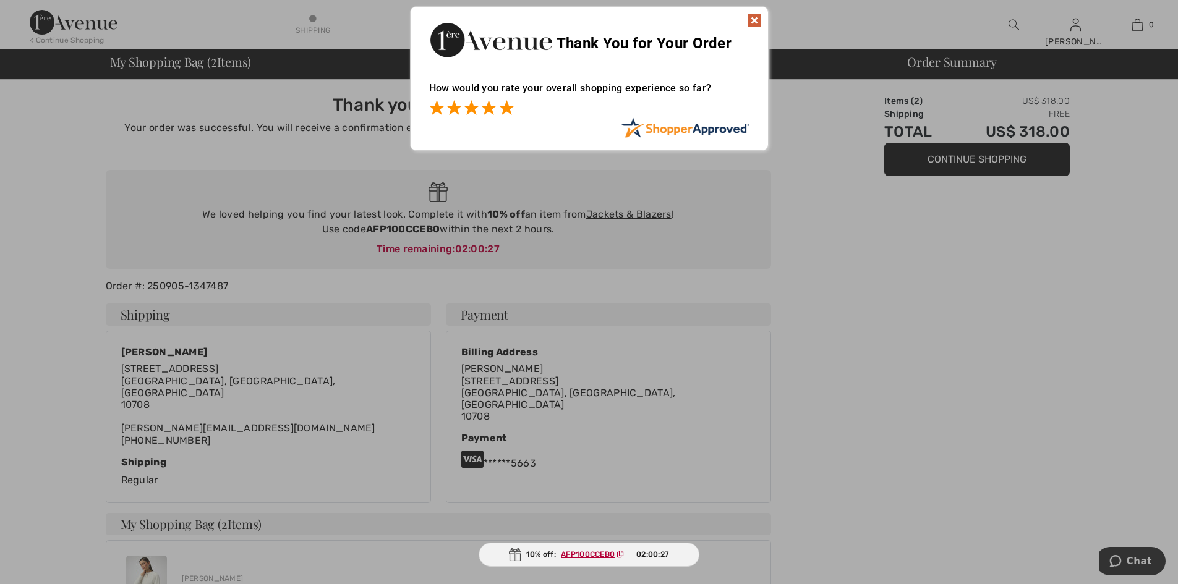
click at [510, 103] on span at bounding box center [506, 107] width 15 height 15
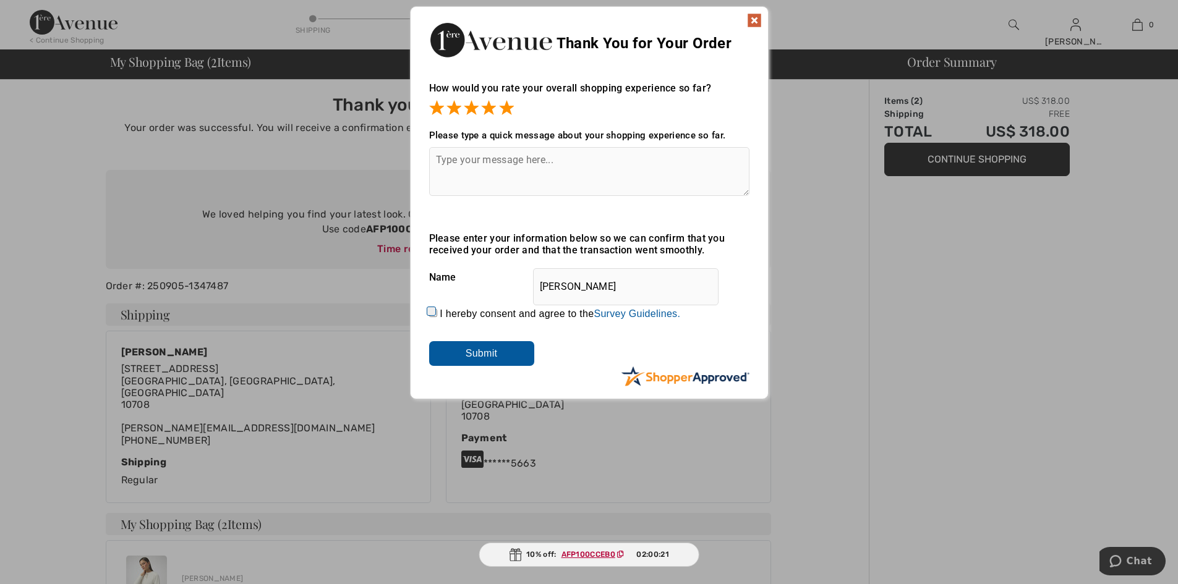
click at [429, 309] on input "I hereby consent and agree to the By submitting a review, you grant permission …" at bounding box center [433, 313] width 8 height 8
checkbox input "true"
click at [454, 346] on input "Submit" at bounding box center [481, 353] width 105 height 25
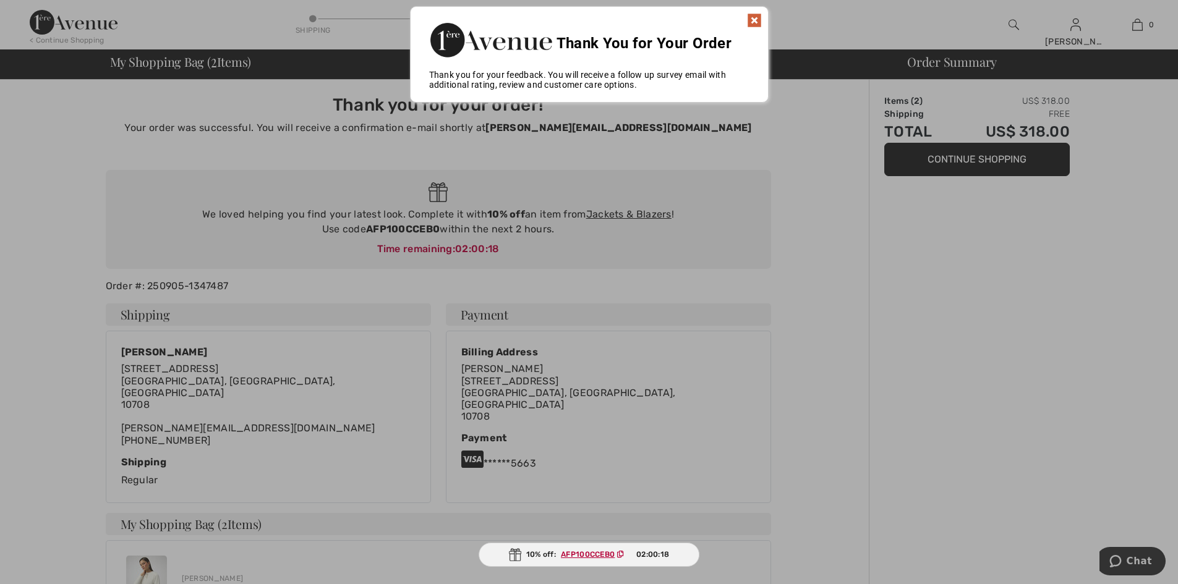
click at [758, 19] on img at bounding box center [754, 20] width 15 height 15
